Goal: Transaction & Acquisition: Book appointment/travel/reservation

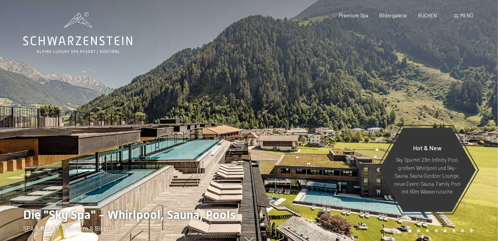
click at [464, 16] on span "Menü" at bounding box center [466, 15] width 13 height 6
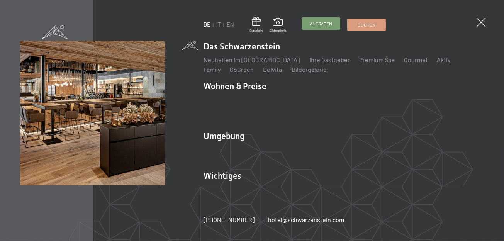
click at [324, 22] on span "Anfragen" at bounding box center [321, 23] width 22 height 7
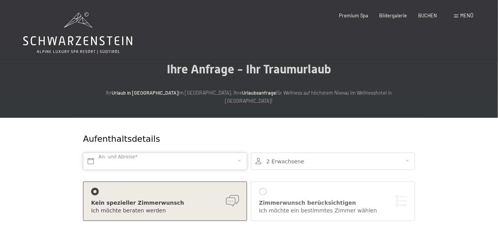
click at [96, 152] on input "text" at bounding box center [165, 160] width 164 height 17
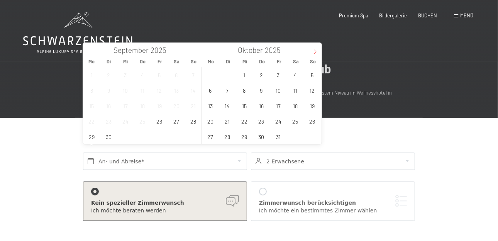
click at [315, 50] on icon at bounding box center [314, 51] width 5 height 5
click at [278, 74] on span "5" at bounding box center [278, 74] width 15 height 15
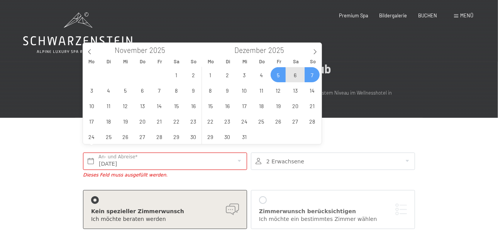
click at [314, 69] on span "7" at bounding box center [312, 74] width 15 height 15
type input "Fr. 05.12.2025 - So. 07.12.2025"
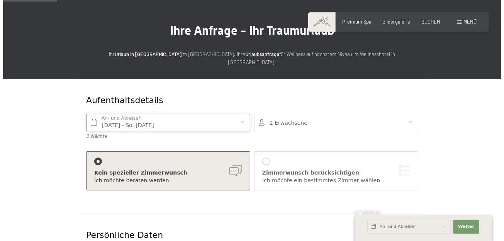
scroll to position [116, 0]
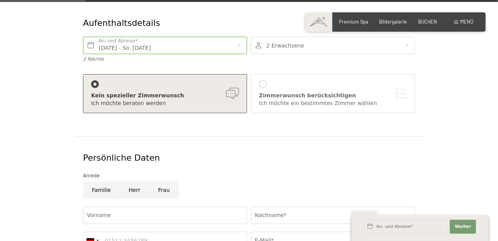
click at [263, 80] on div at bounding box center [263, 84] width 8 height 8
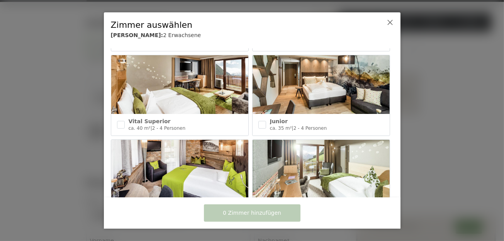
scroll to position [341, 0]
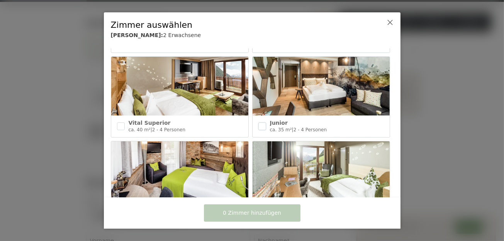
click at [262, 122] on input "checkbox" at bounding box center [262, 126] width 8 height 8
checkbox input "true"
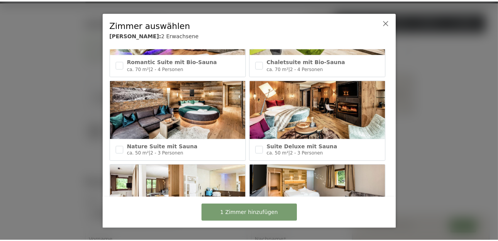
scroll to position [0, 0]
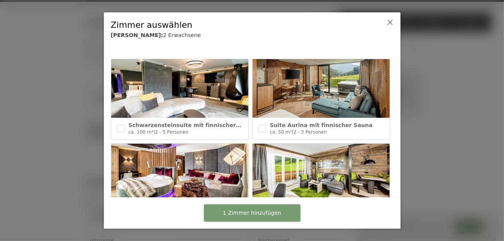
click at [274, 214] on span "1 Zimmer hinzufügen" at bounding box center [252, 213] width 58 height 8
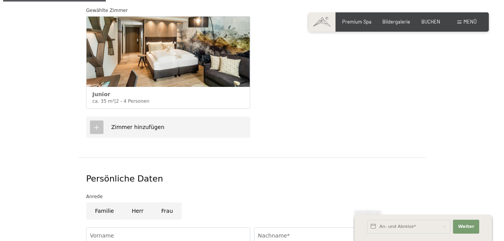
scroll to position [232, 0]
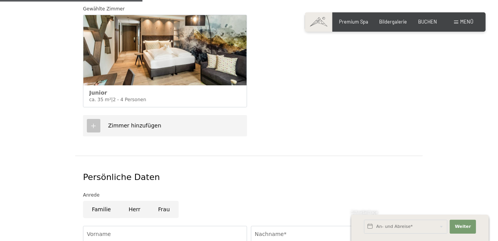
click at [123, 122] on span "Zimmer hinzufügen" at bounding box center [134, 125] width 53 height 6
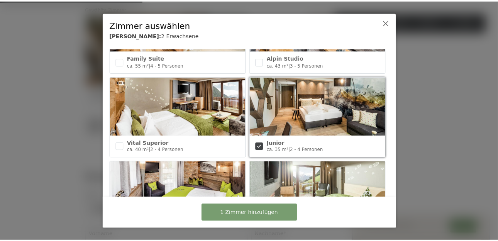
scroll to position [309, 0]
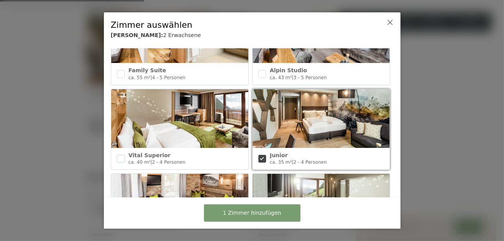
click at [122, 155] on input "checkbox" at bounding box center [121, 159] width 8 height 8
checkbox input "true"
click at [271, 215] on span "2 Zimmer hinzufügen" at bounding box center [252, 213] width 58 height 8
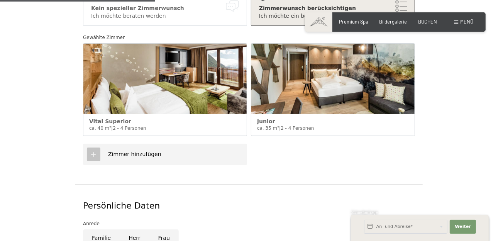
scroll to position [270, 0]
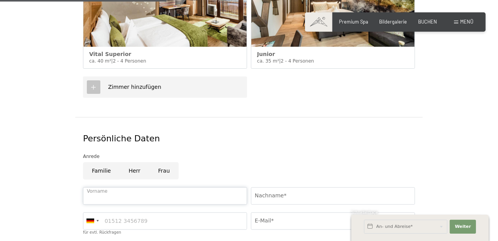
click at [137, 187] on input "Vorname" at bounding box center [165, 195] width 164 height 17
type input "Beatrix"
type input "Huber"
type input "03497527209"
type input "beatrix.huber@rolmail.net"
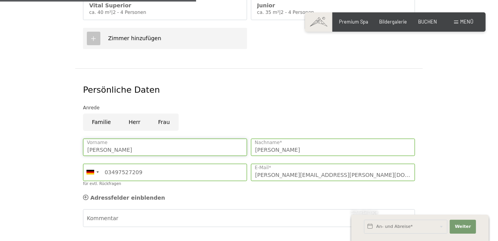
scroll to position [347, 0]
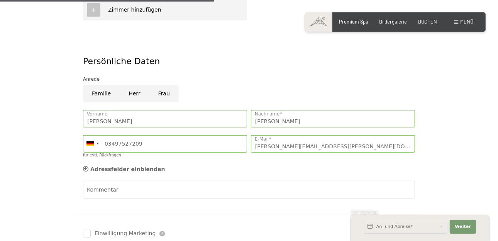
click at [161, 85] on input "Frau" at bounding box center [163, 93] width 29 height 17
radio input "true"
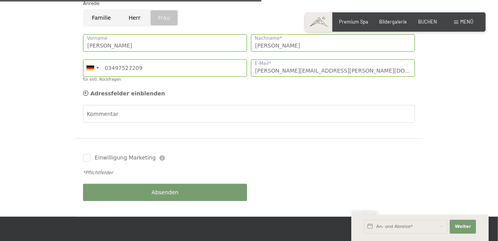
scroll to position [425, 0]
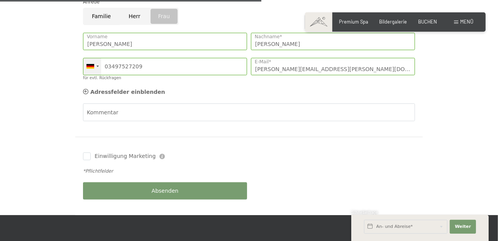
click at [96, 58] on div at bounding box center [92, 66] width 18 height 17
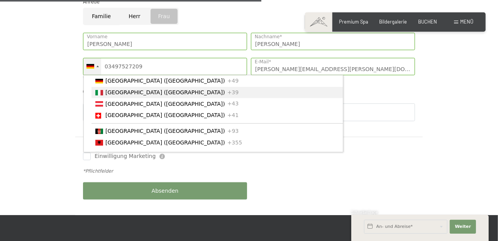
click at [107, 89] on span "[GEOGRAPHIC_DATA] ([GEOGRAPHIC_DATA])" at bounding box center [165, 92] width 120 height 6
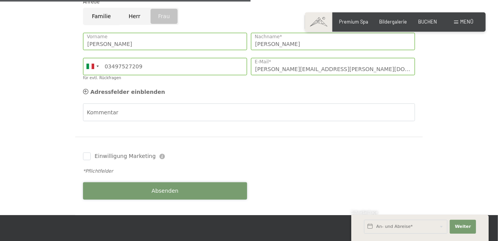
click at [216, 184] on button "Absenden" at bounding box center [165, 190] width 164 height 17
